Goal: Information Seeking & Learning: Learn about a topic

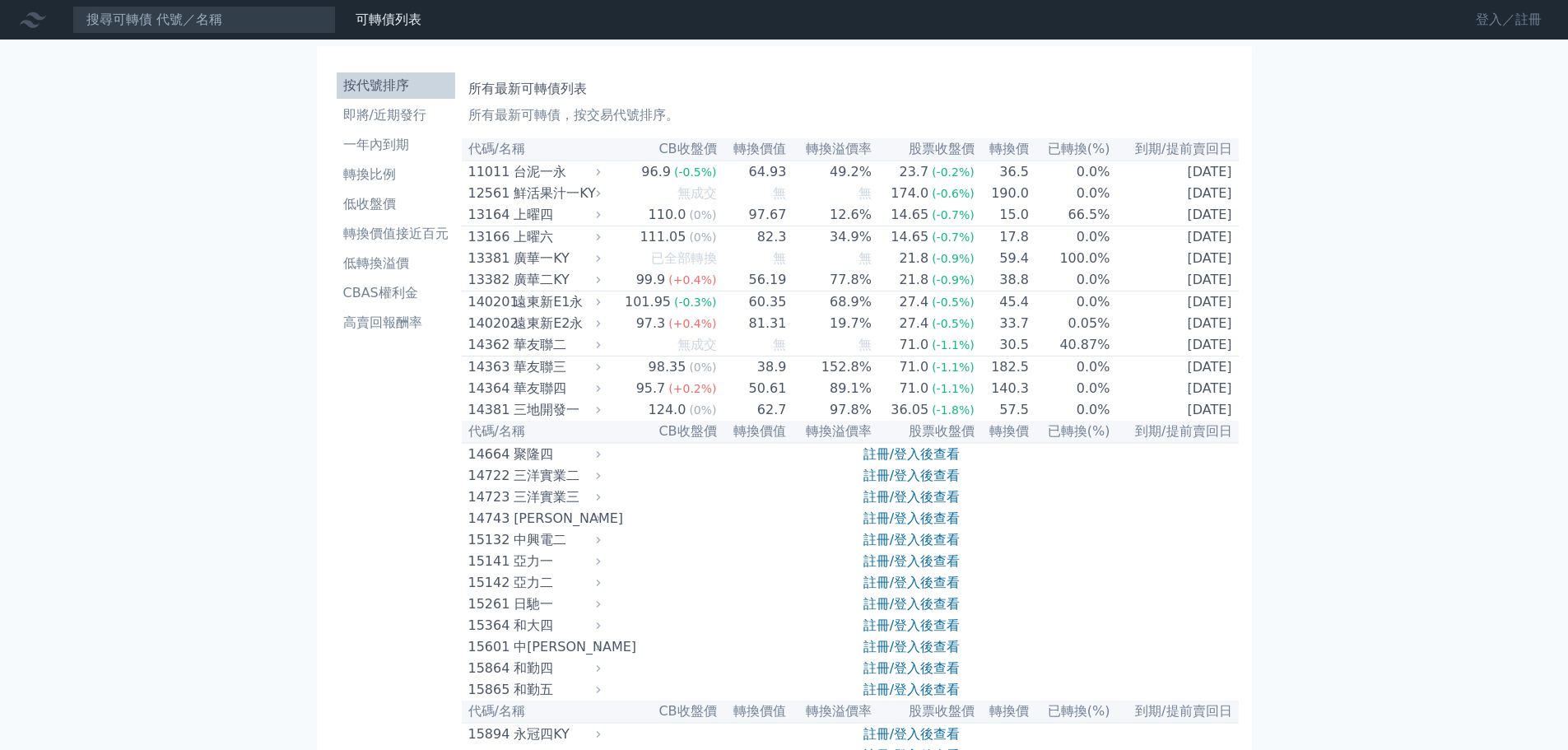
click at [1512, 12] on link "登入／註冊" at bounding box center [1508, 19] width 92 height 26
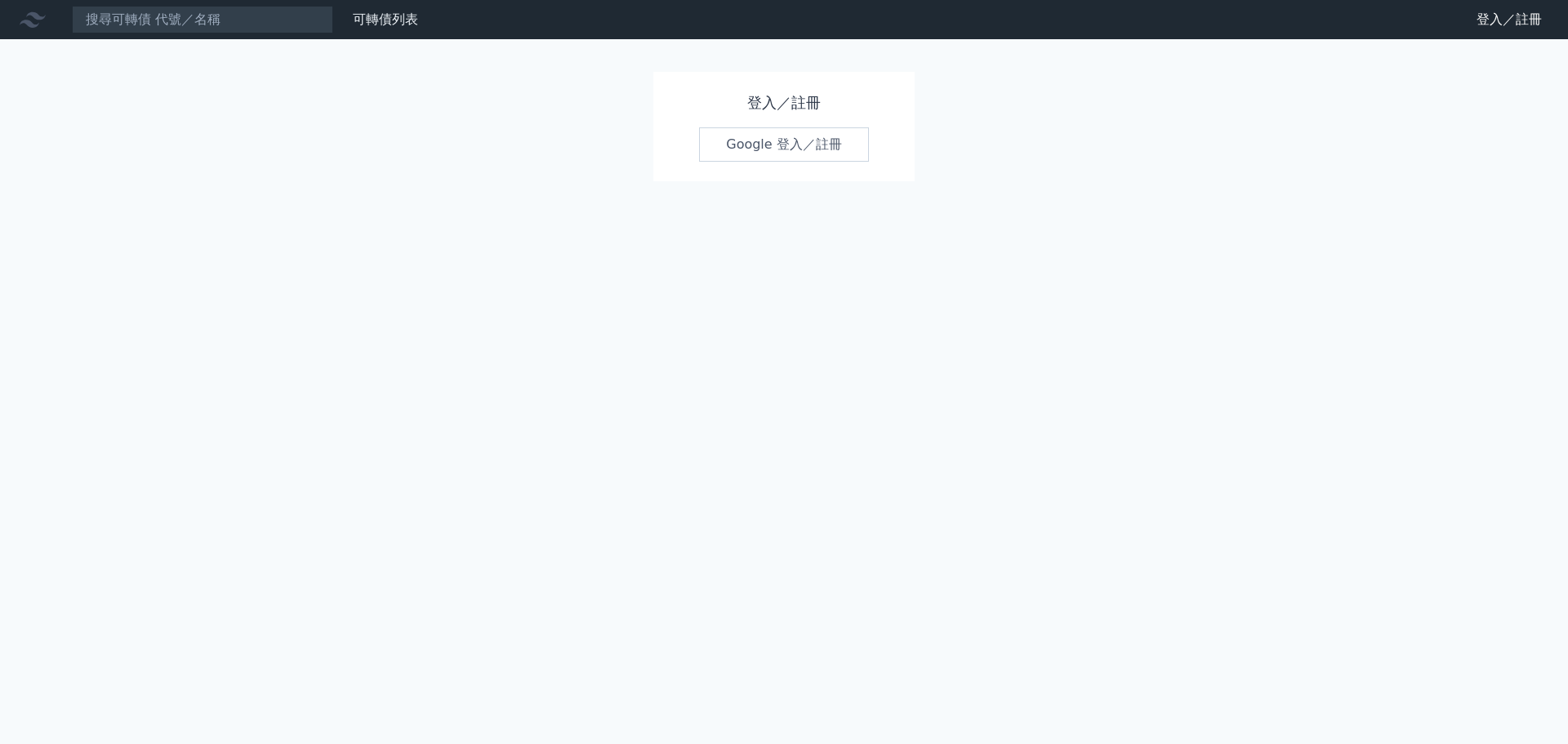
click at [803, 137] on link "Google 登入／註冊" at bounding box center [784, 145] width 170 height 34
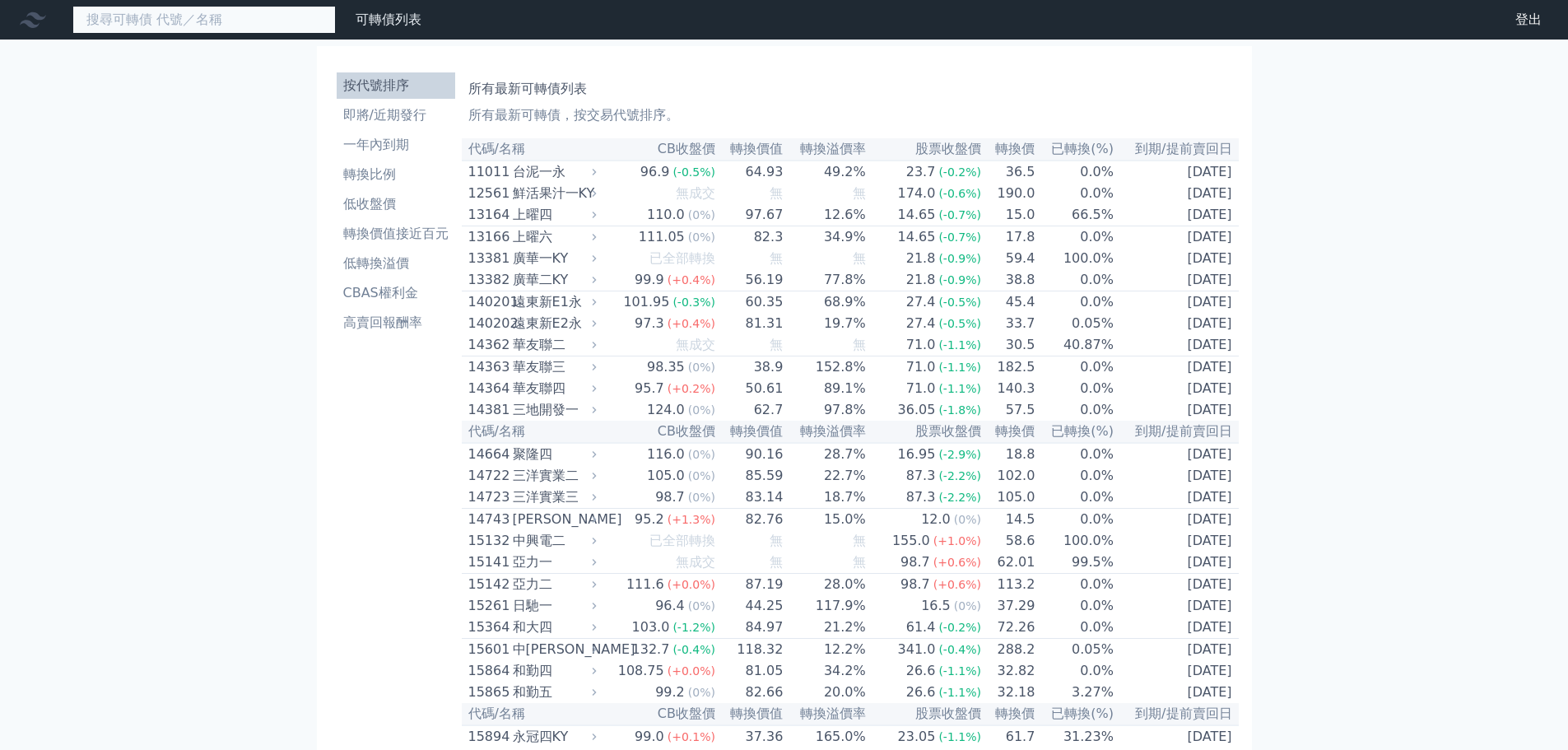
click at [199, 18] on input at bounding box center [204, 19] width 264 height 28
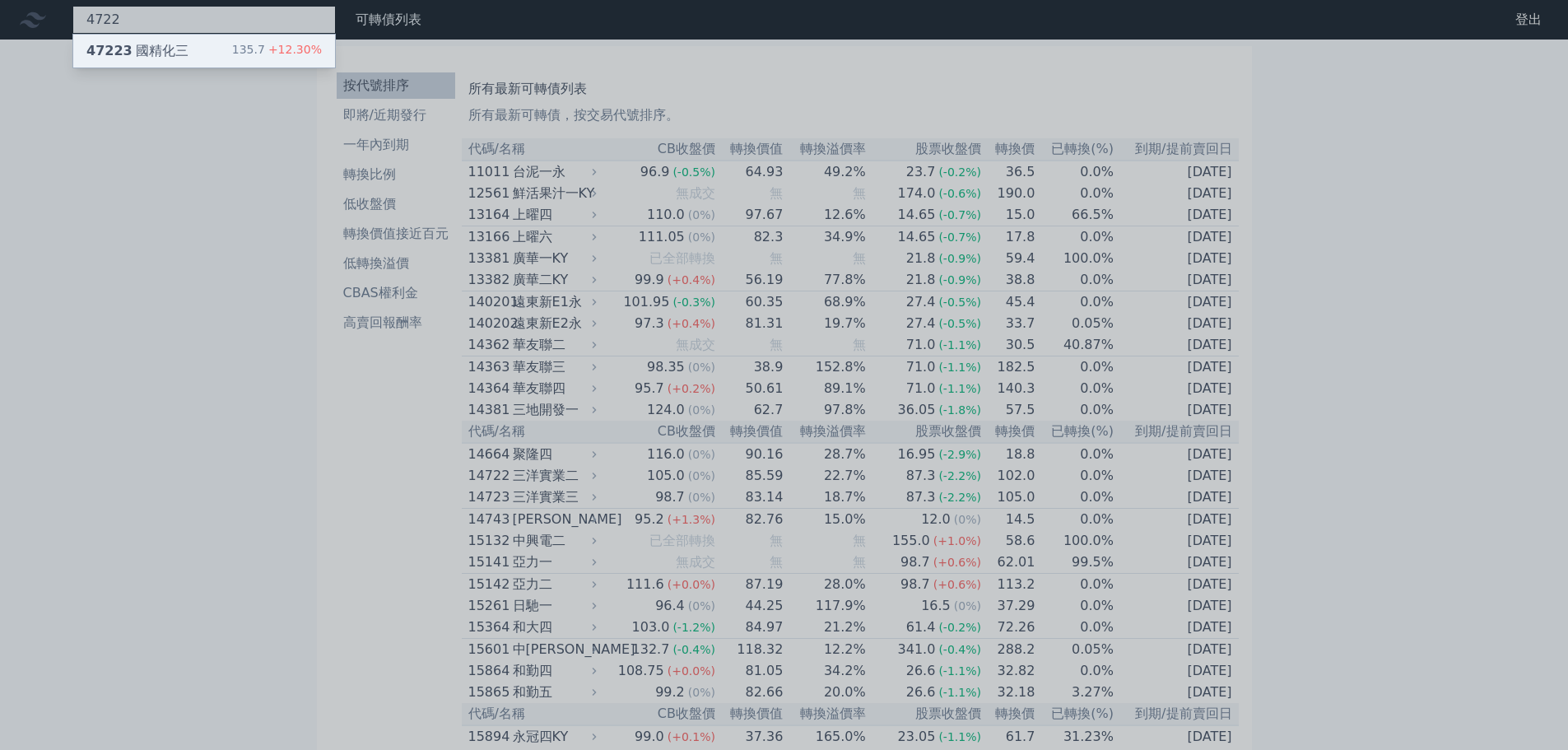
type input "4722"
click at [234, 47] on div "47223 國精化三 135.7 +12.30%" at bounding box center [204, 51] width 262 height 33
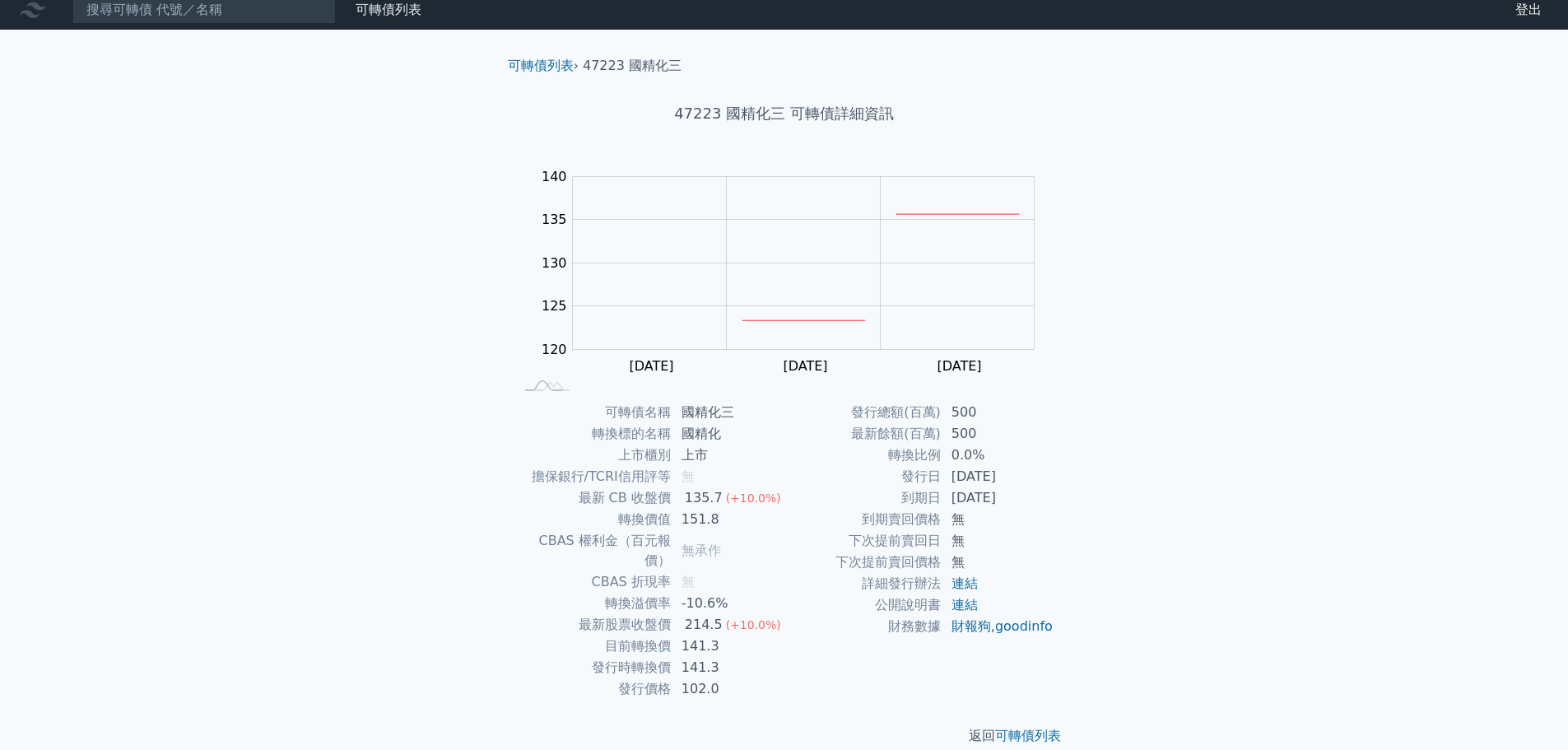
scroll to position [13, 0]
